Goal: Information Seeking & Learning: Understand process/instructions

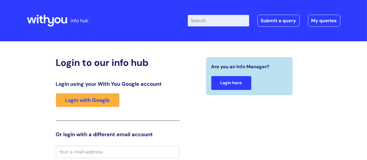
click at [237, 82] on link "Login here" at bounding box center [232, 83] width 40 height 14
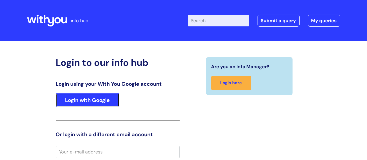
click at [66, 101] on link "Login with Google" at bounding box center [88, 100] width 64 height 14
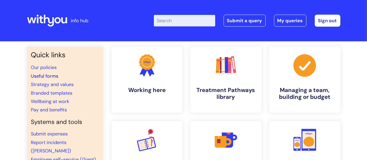
click at [48, 73] on link "Useful forms" at bounding box center [44, 76] width 27 height 6
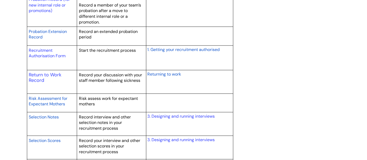
scroll to position [784, 0]
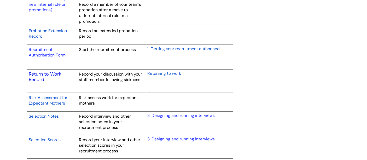
click at [43, 72] on link "Return to Work Record" at bounding box center [45, 77] width 33 height 12
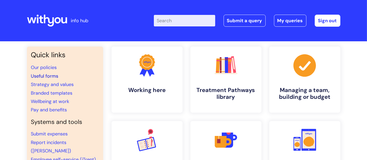
click at [48, 75] on link "Useful forms" at bounding box center [44, 76] width 27 height 6
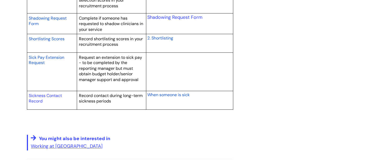
scroll to position [930, 0]
click at [40, 94] on link "Sickness Contact Record" at bounding box center [45, 98] width 33 height 11
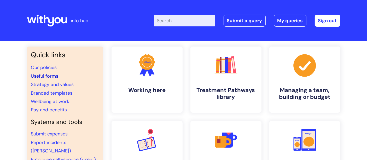
click at [44, 74] on link "Useful forms" at bounding box center [44, 76] width 27 height 6
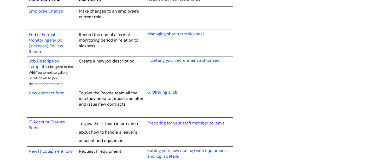
scroll to position [450, 0]
click at [184, 32] on span "Managing short term sickness" at bounding box center [175, 33] width 57 height 5
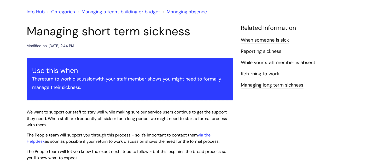
scroll to position [42, 0]
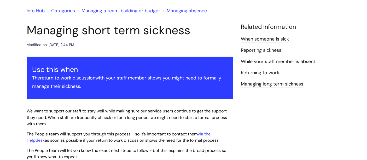
click at [250, 72] on link "Returning to work" at bounding box center [260, 73] width 38 height 7
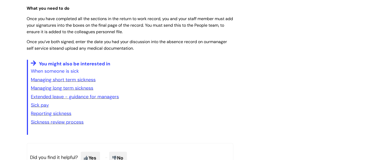
scroll to position [772, 0]
click at [82, 91] on link "Managing long term sickness" at bounding box center [62, 87] width 62 height 6
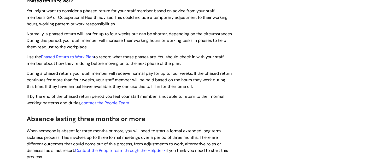
scroll to position [315, 0]
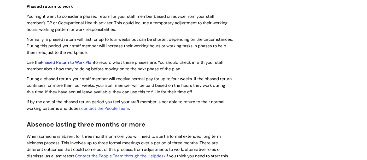
click at [81, 64] on link "Phased Return to Work Plan" at bounding box center [67, 62] width 53 height 5
